Goal: Task Accomplishment & Management: Use online tool/utility

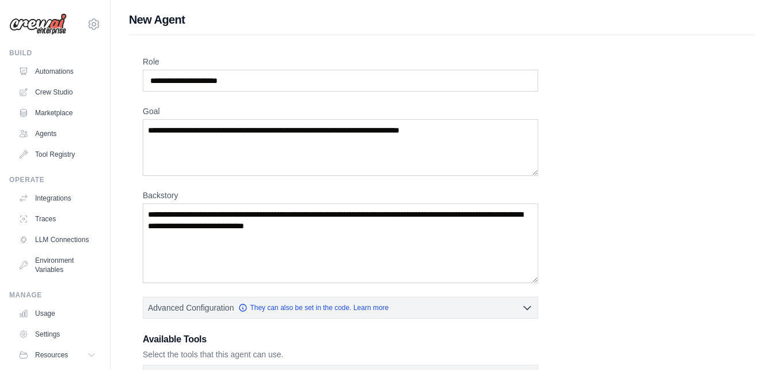
scroll to position [44, 0]
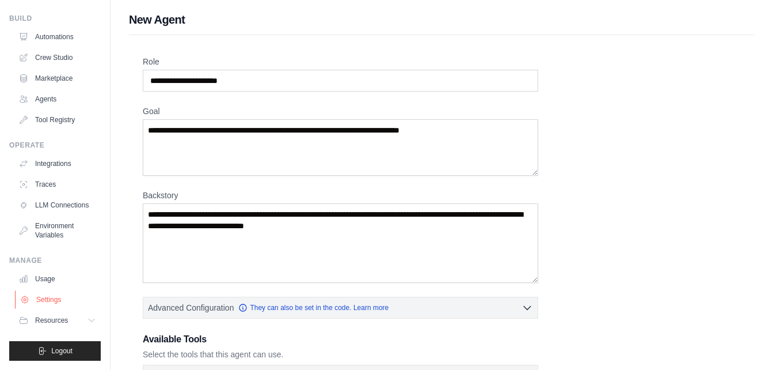
click at [56, 297] on link "Settings" at bounding box center [58, 299] width 87 height 18
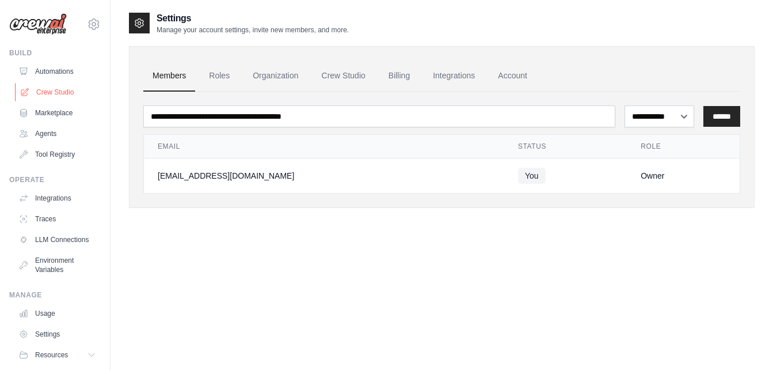
click at [63, 91] on link "Crew Studio" at bounding box center [58, 92] width 87 height 18
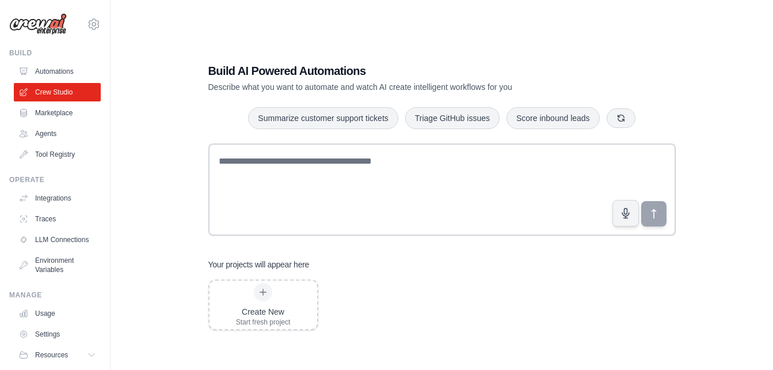
scroll to position [23, 0]
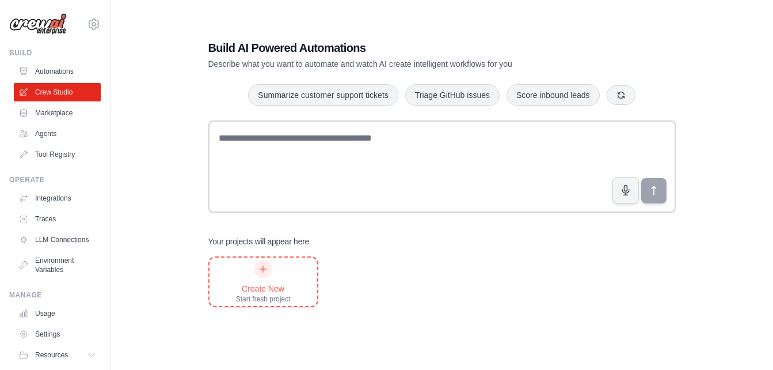
click at [269, 280] on div "Create New Start fresh project" at bounding box center [263, 282] width 55 height 44
click at [58, 87] on link "Crew Studio" at bounding box center [58, 92] width 87 height 18
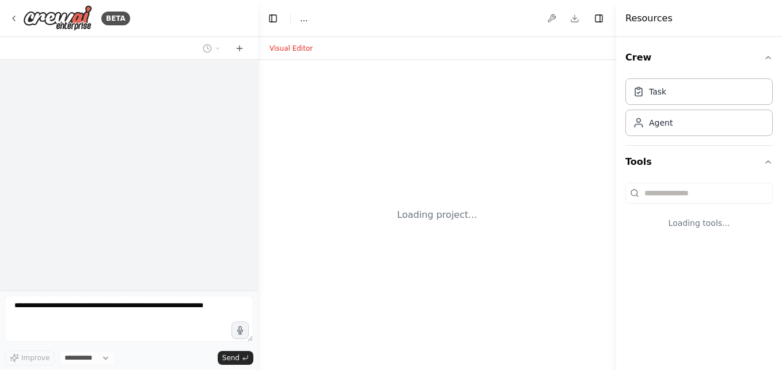
select select "****"
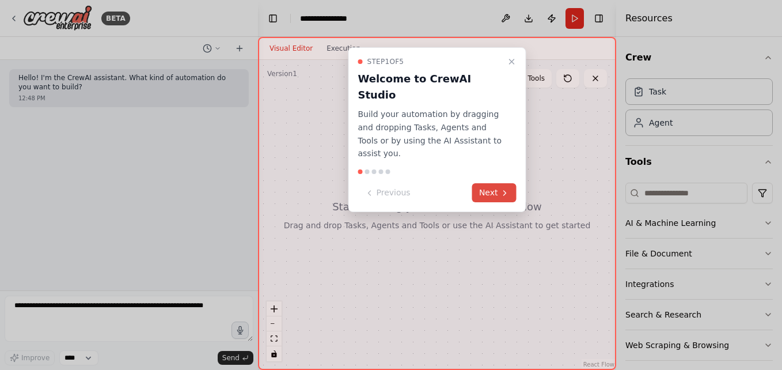
click at [498, 183] on button "Next" at bounding box center [494, 192] width 44 height 19
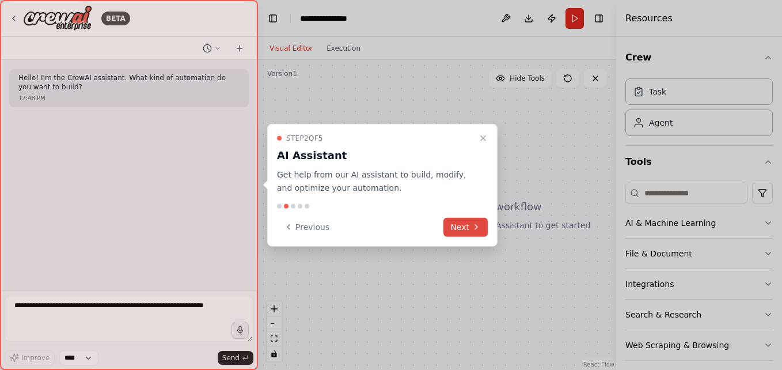
click at [473, 226] on icon at bounding box center [476, 226] width 9 height 9
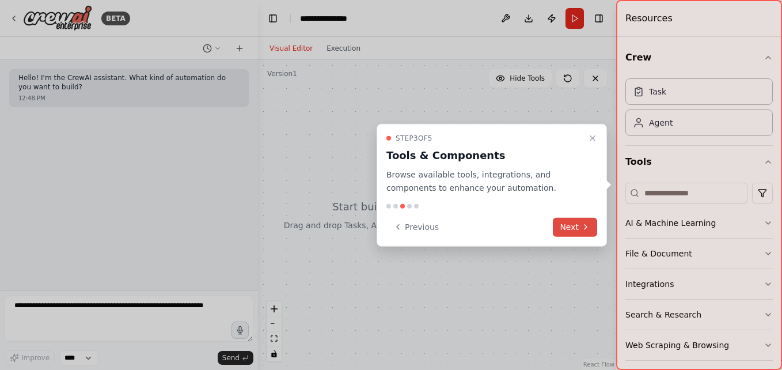
click at [575, 225] on button "Next" at bounding box center [575, 226] width 44 height 19
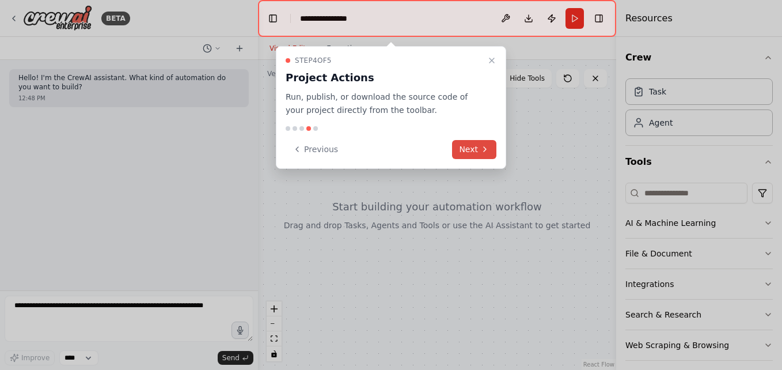
click at [485, 149] on icon at bounding box center [484, 149] width 9 height 9
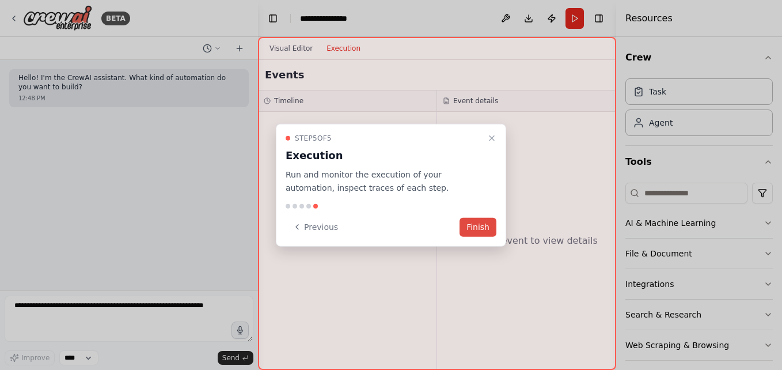
click at [484, 232] on button "Finish" at bounding box center [478, 226] width 37 height 19
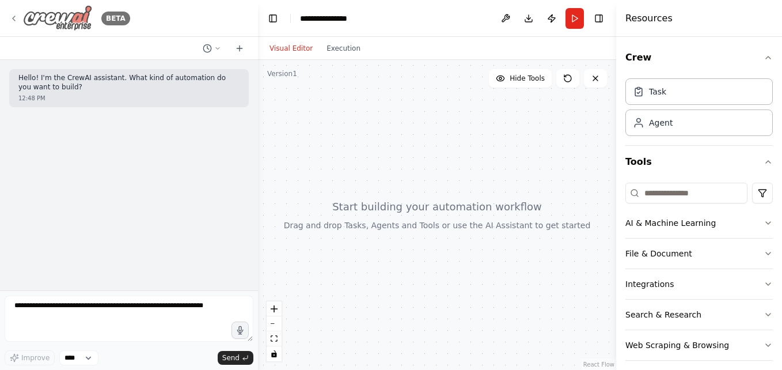
click at [13, 17] on icon at bounding box center [13, 18] width 9 height 9
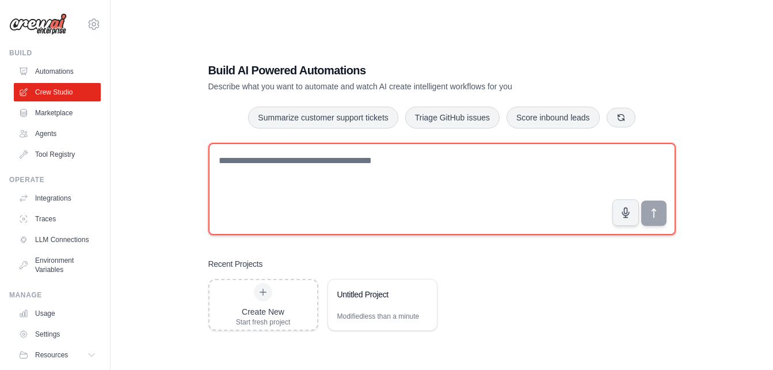
click at [476, 221] on textarea at bounding box center [442, 189] width 468 height 92
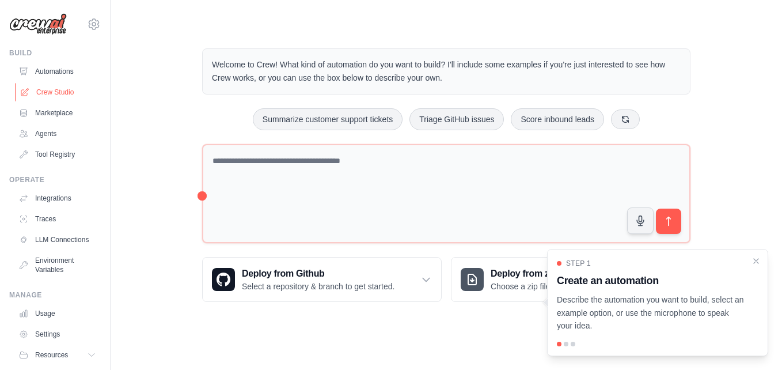
click at [66, 94] on link "Crew Studio" at bounding box center [58, 92] width 87 height 18
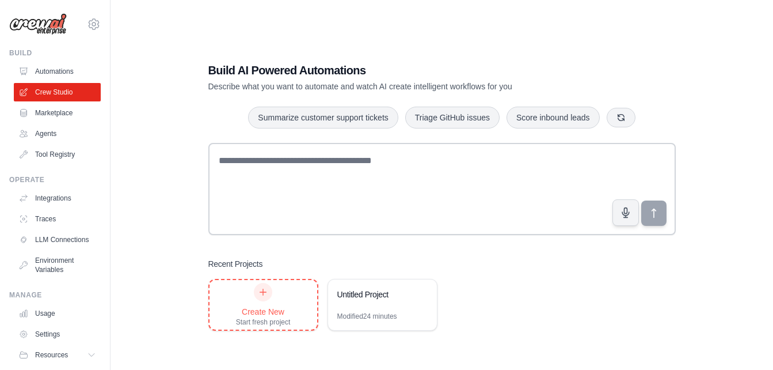
click at [271, 307] on div "Create New" at bounding box center [263, 312] width 55 height 12
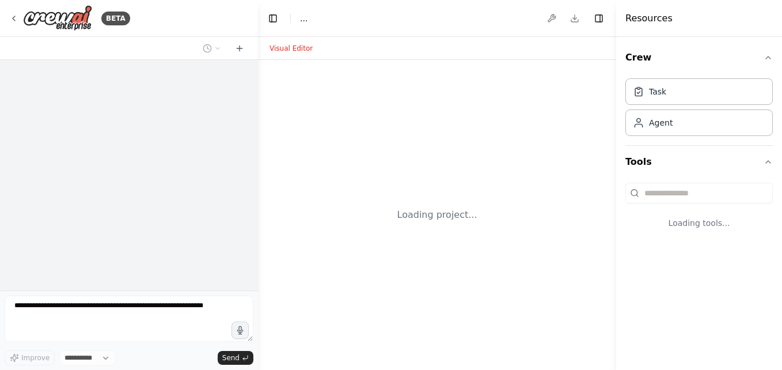
select select "****"
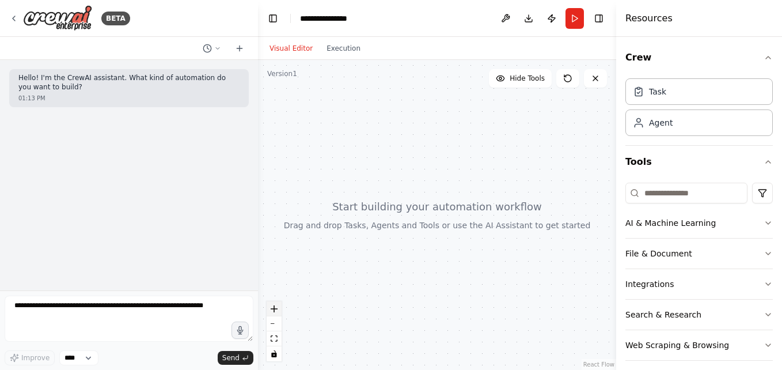
click at [279, 303] on button "zoom in" at bounding box center [274, 308] width 15 height 15
click at [274, 314] on button "zoom in" at bounding box center [274, 308] width 15 height 15
